Goal: Task Accomplishment & Management: Manage account settings

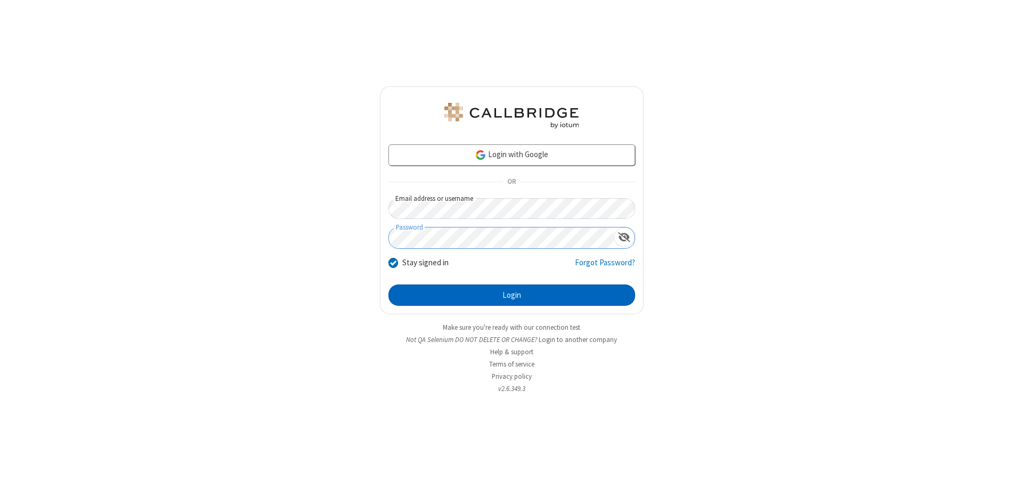
click at [511, 295] on button "Login" at bounding box center [511, 294] width 247 height 21
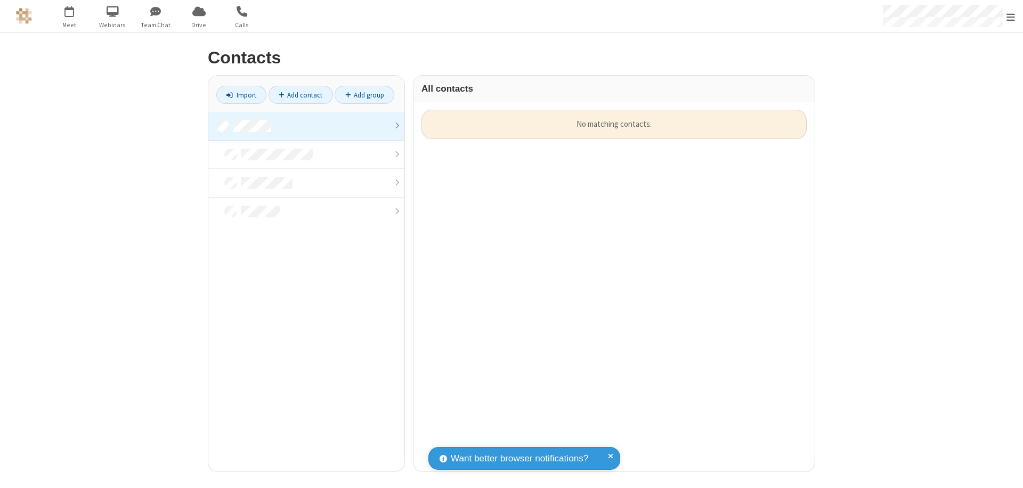
scroll to position [362, 393]
click at [306, 126] on link at bounding box center [306, 126] width 196 height 29
click at [300, 95] on link "Add contact" at bounding box center [300, 95] width 64 height 18
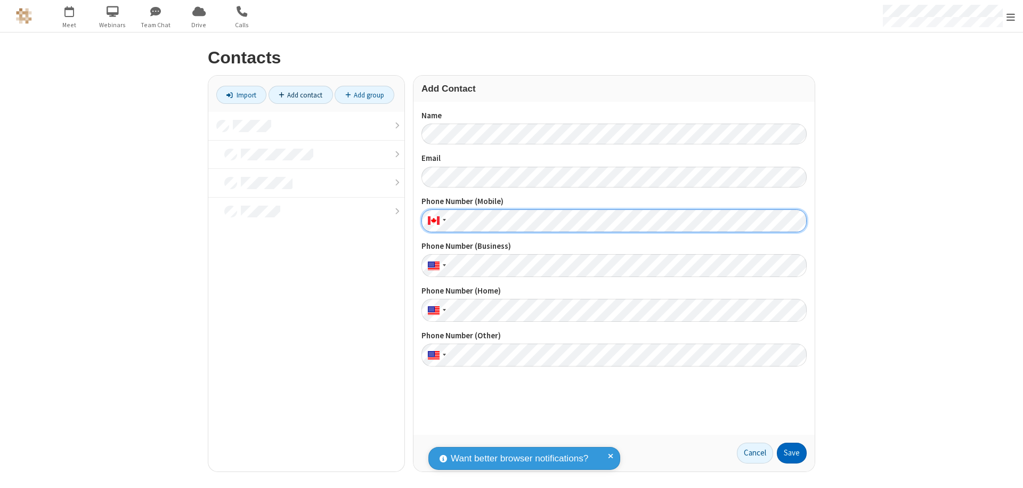
click at [792, 453] on button "Save" at bounding box center [792, 453] width 30 height 21
